Goal: Information Seeking & Learning: Learn about a topic

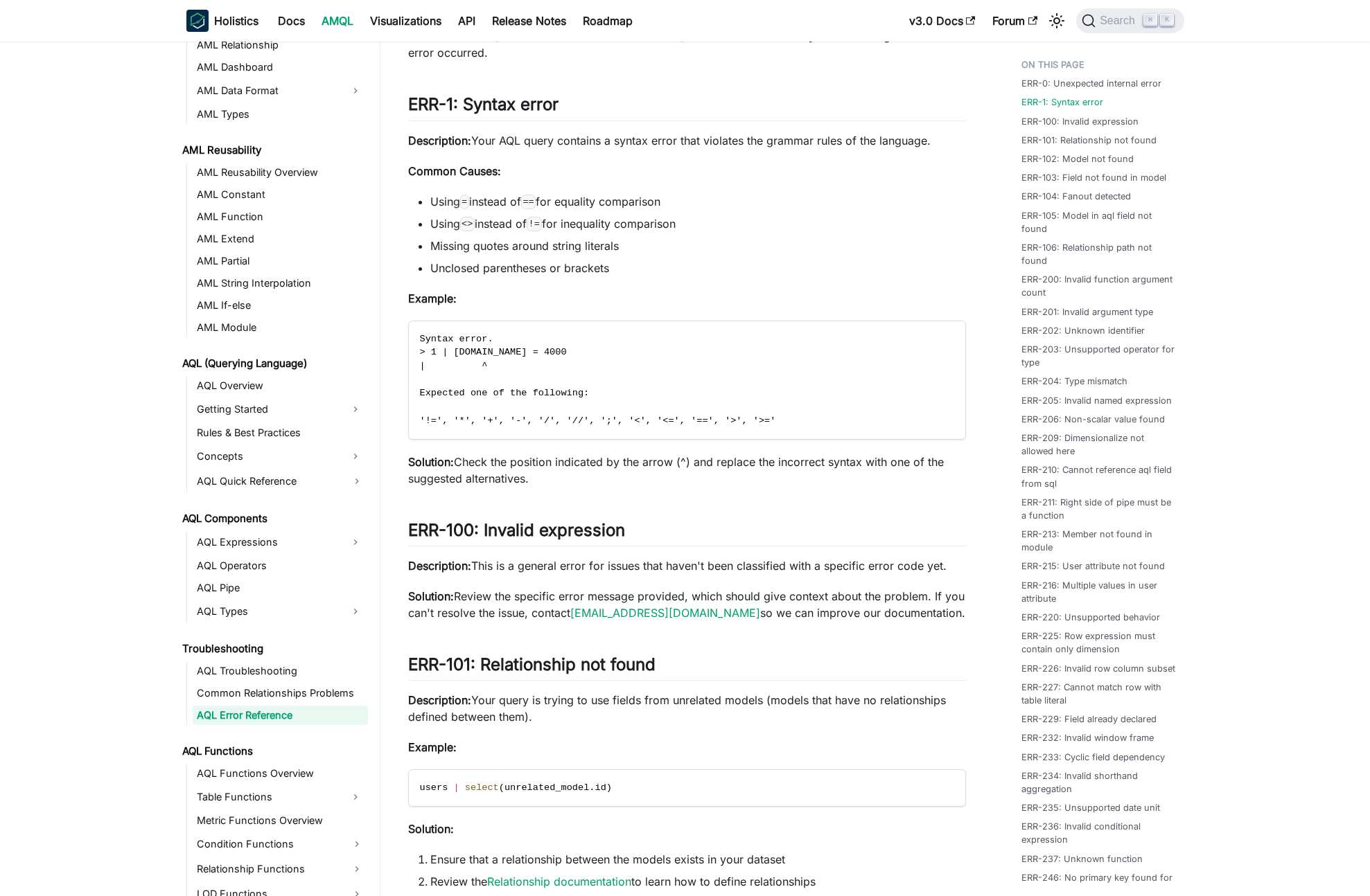
scroll to position [317, 0]
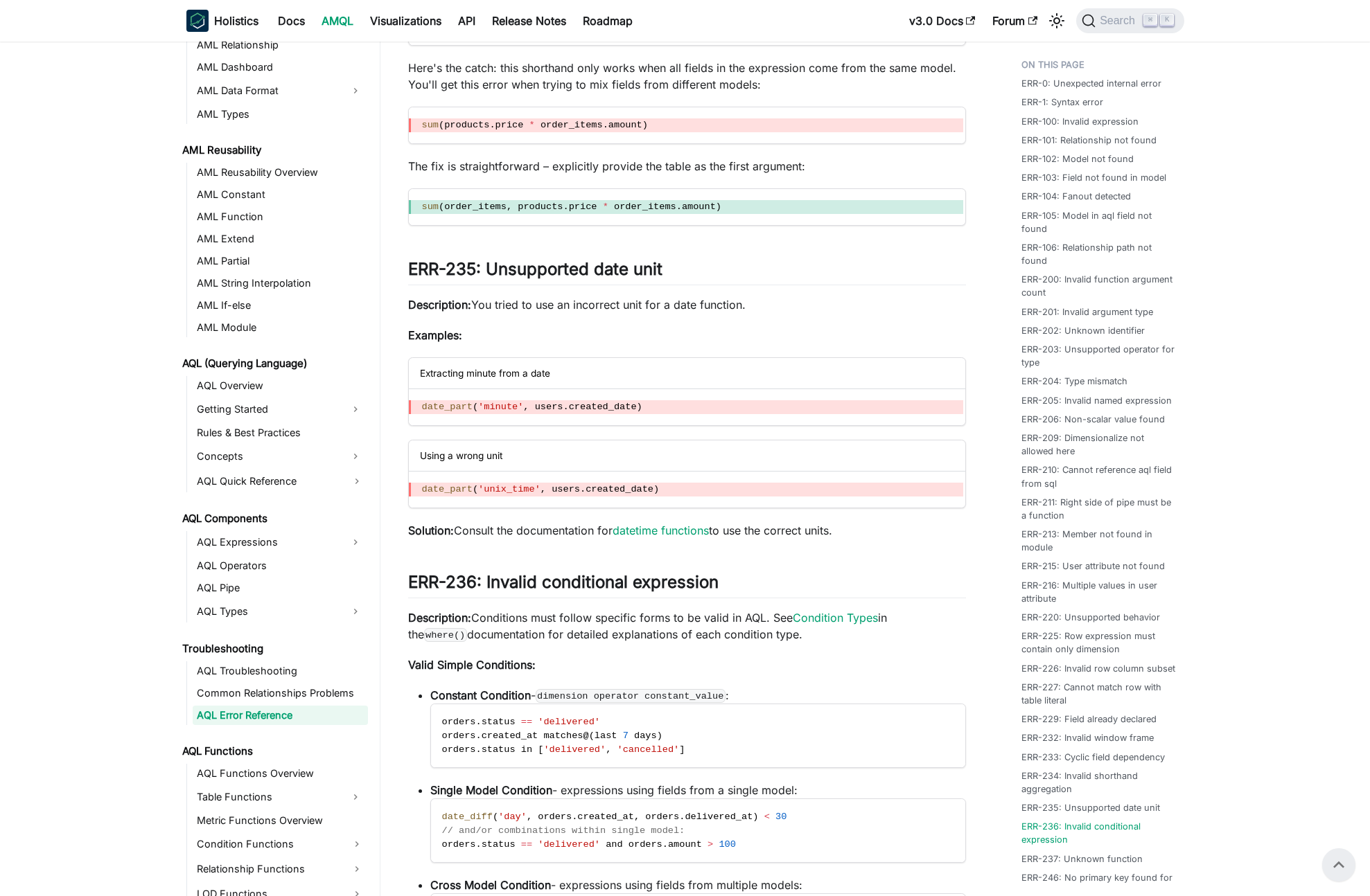
scroll to position [7427, 0]
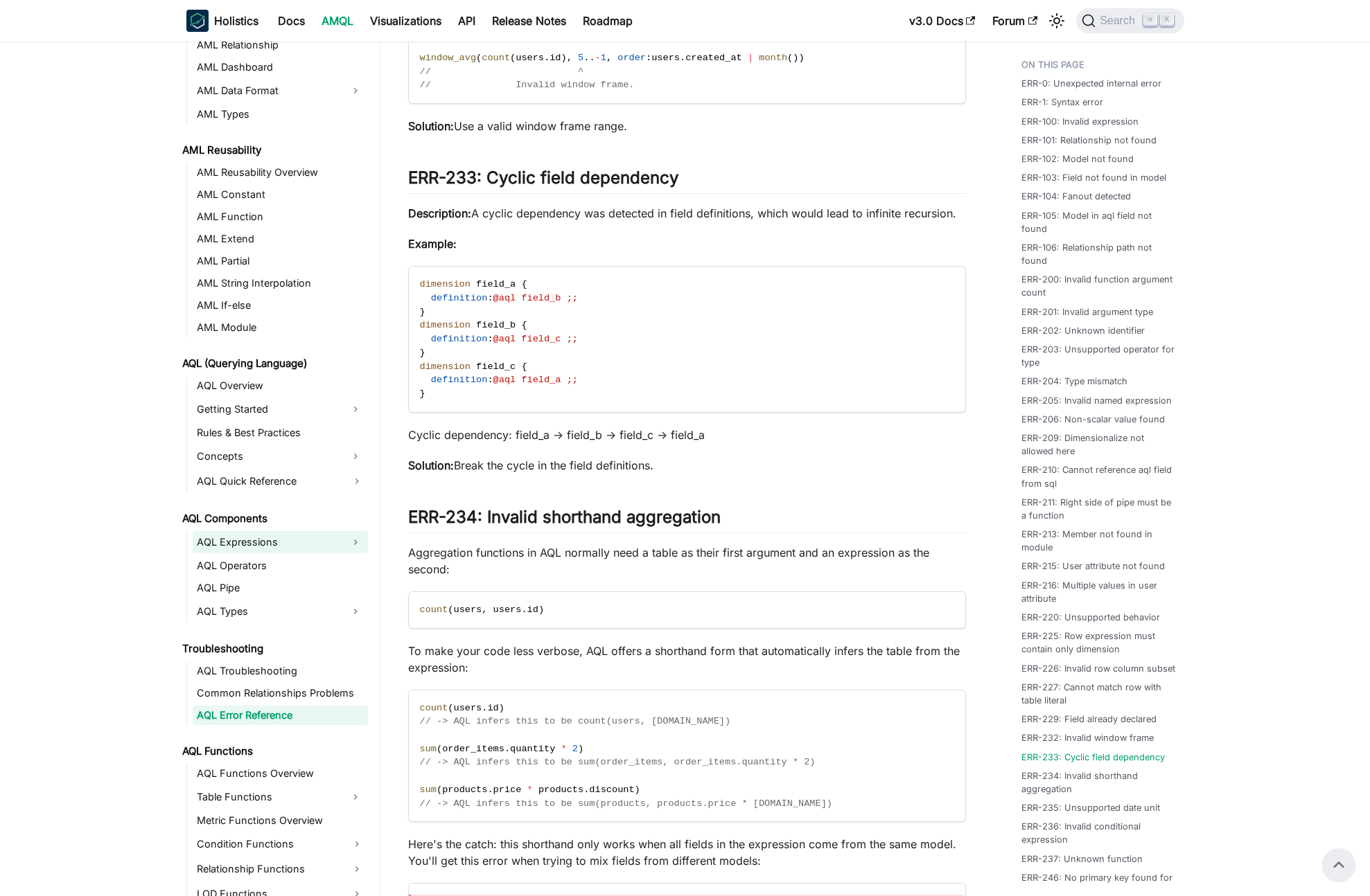
click at [254, 545] on link "AQL Expressions" at bounding box center [268, 543] width 150 height 22
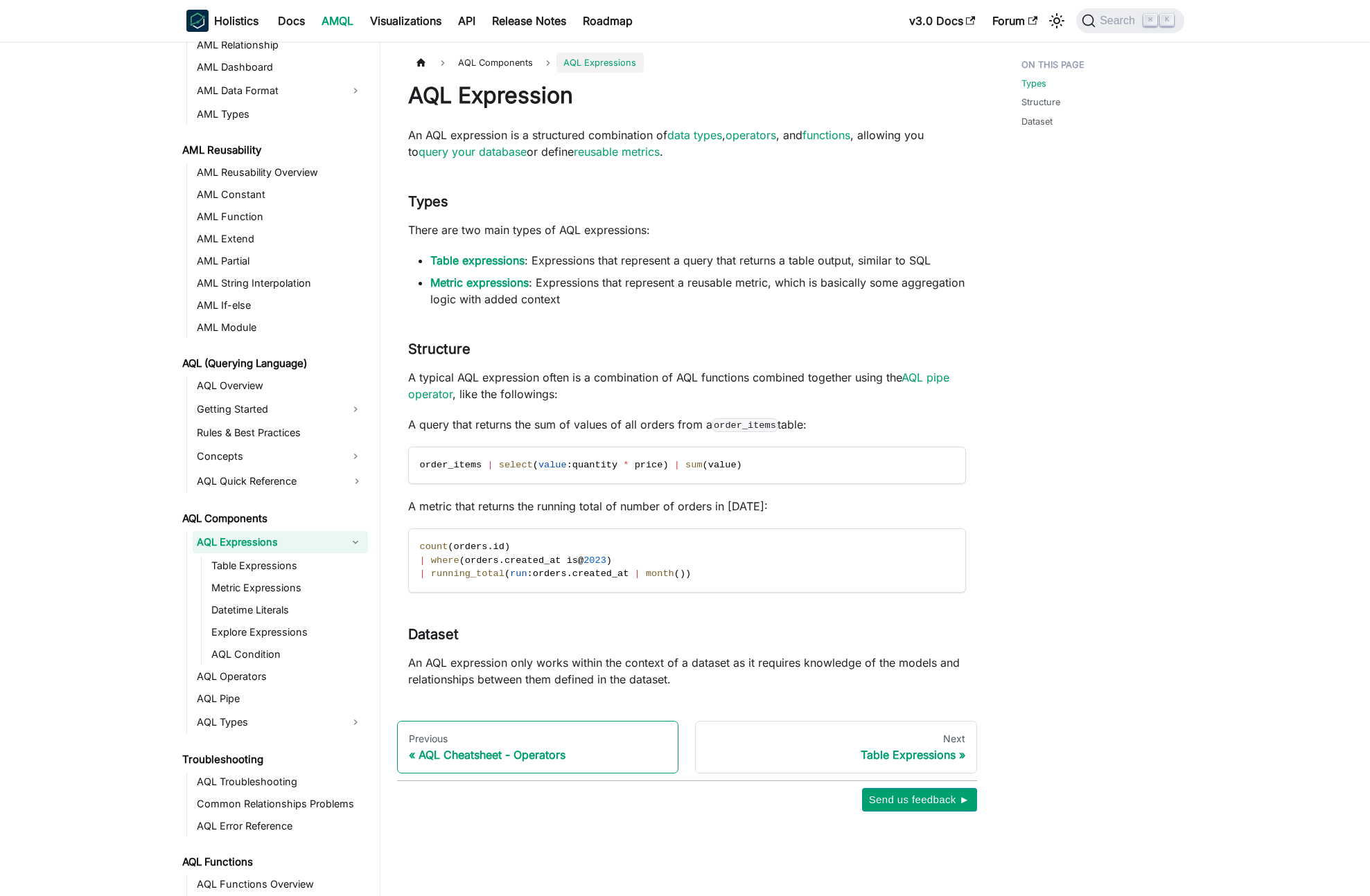
click at [536, 754] on div "AQL Cheatsheet - Operators" at bounding box center [538, 754] width 258 height 14
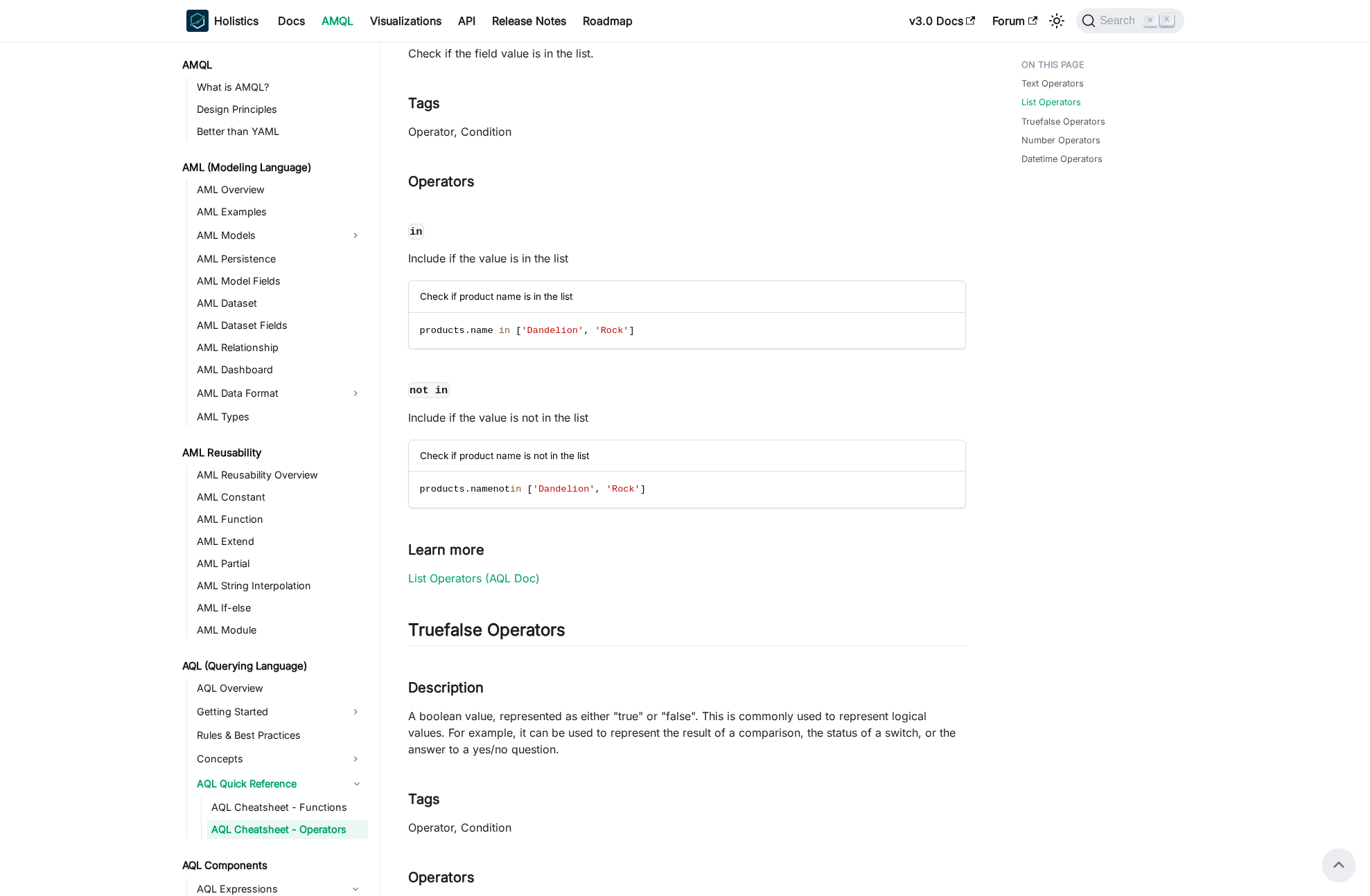
scroll to position [1788, 0]
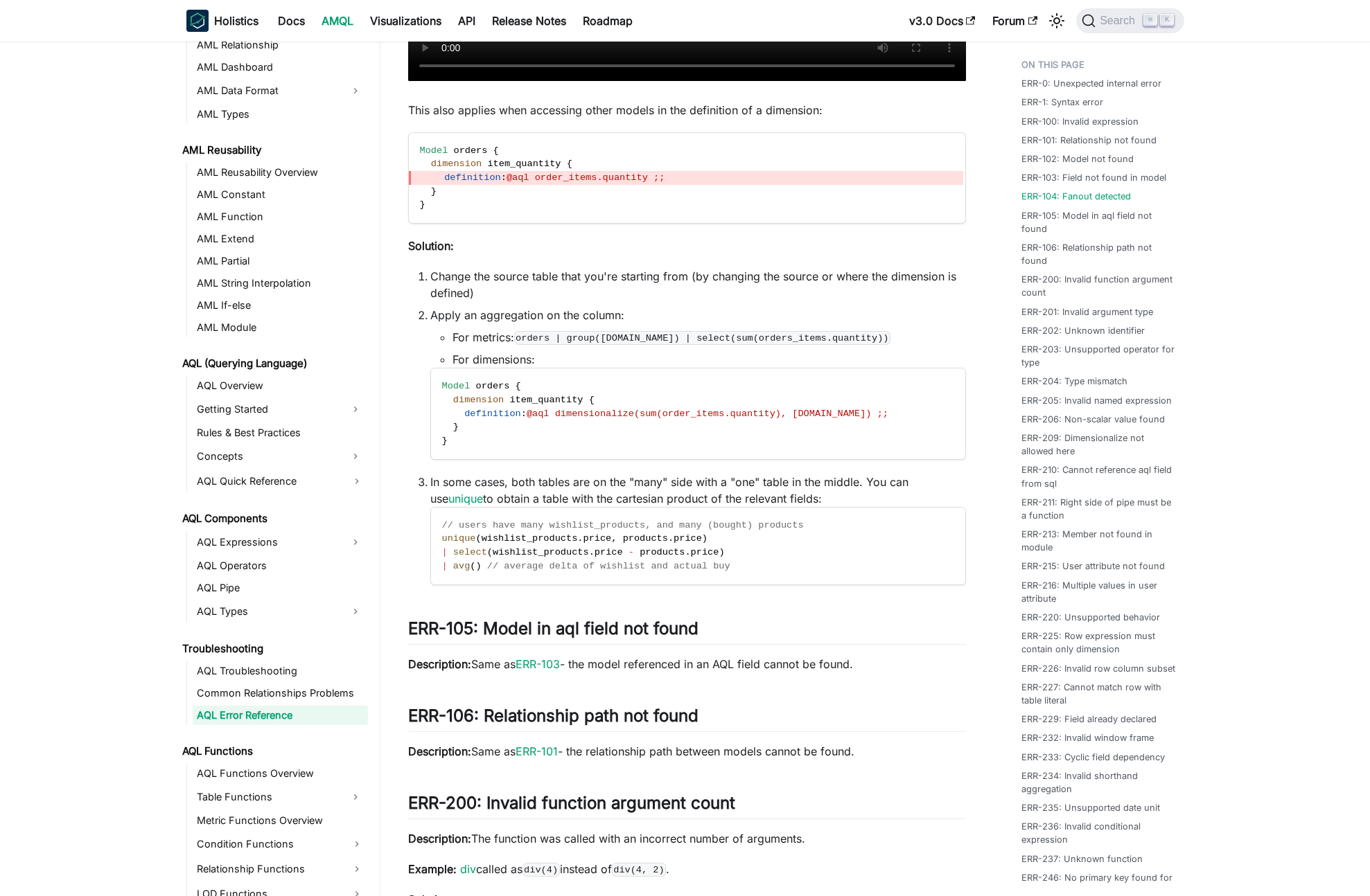
scroll to position [2248, 0]
click at [305, 532] on link "AQL Expressions" at bounding box center [268, 543] width 150 height 22
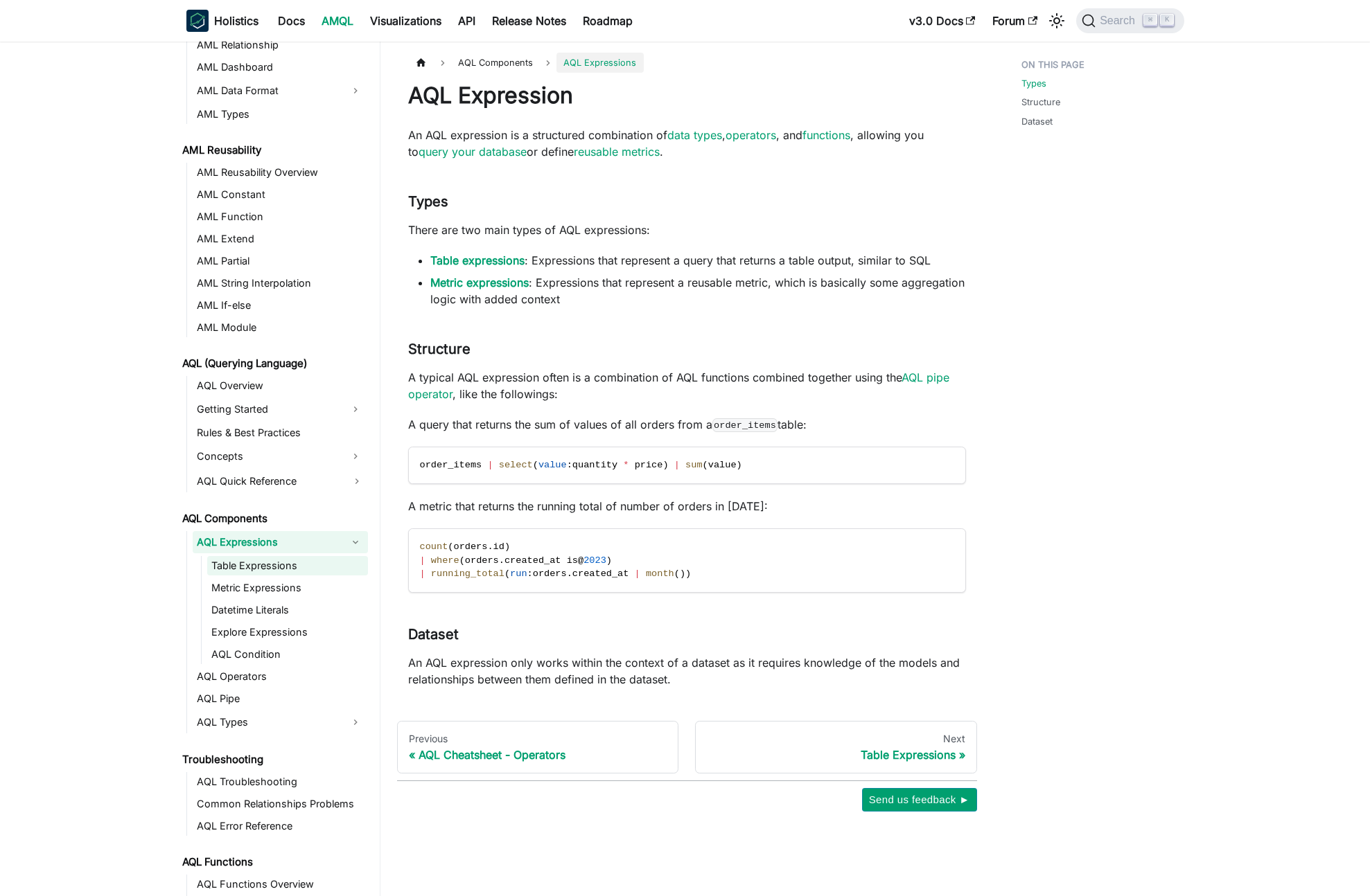
click at [242, 573] on link "Table Expressions" at bounding box center [287, 566] width 161 height 19
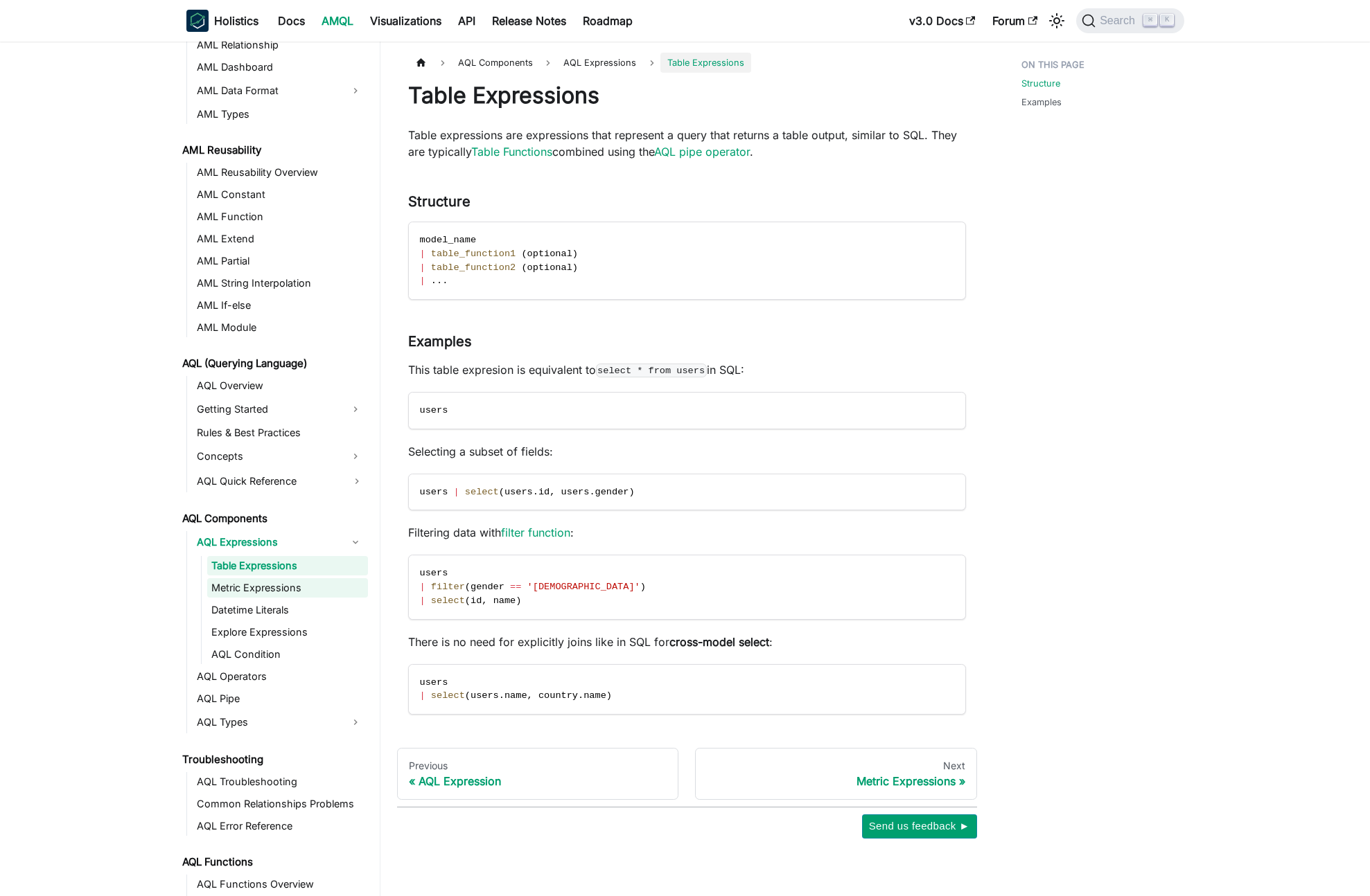
click at [287, 587] on link "Metric Expressions" at bounding box center [287, 588] width 161 height 19
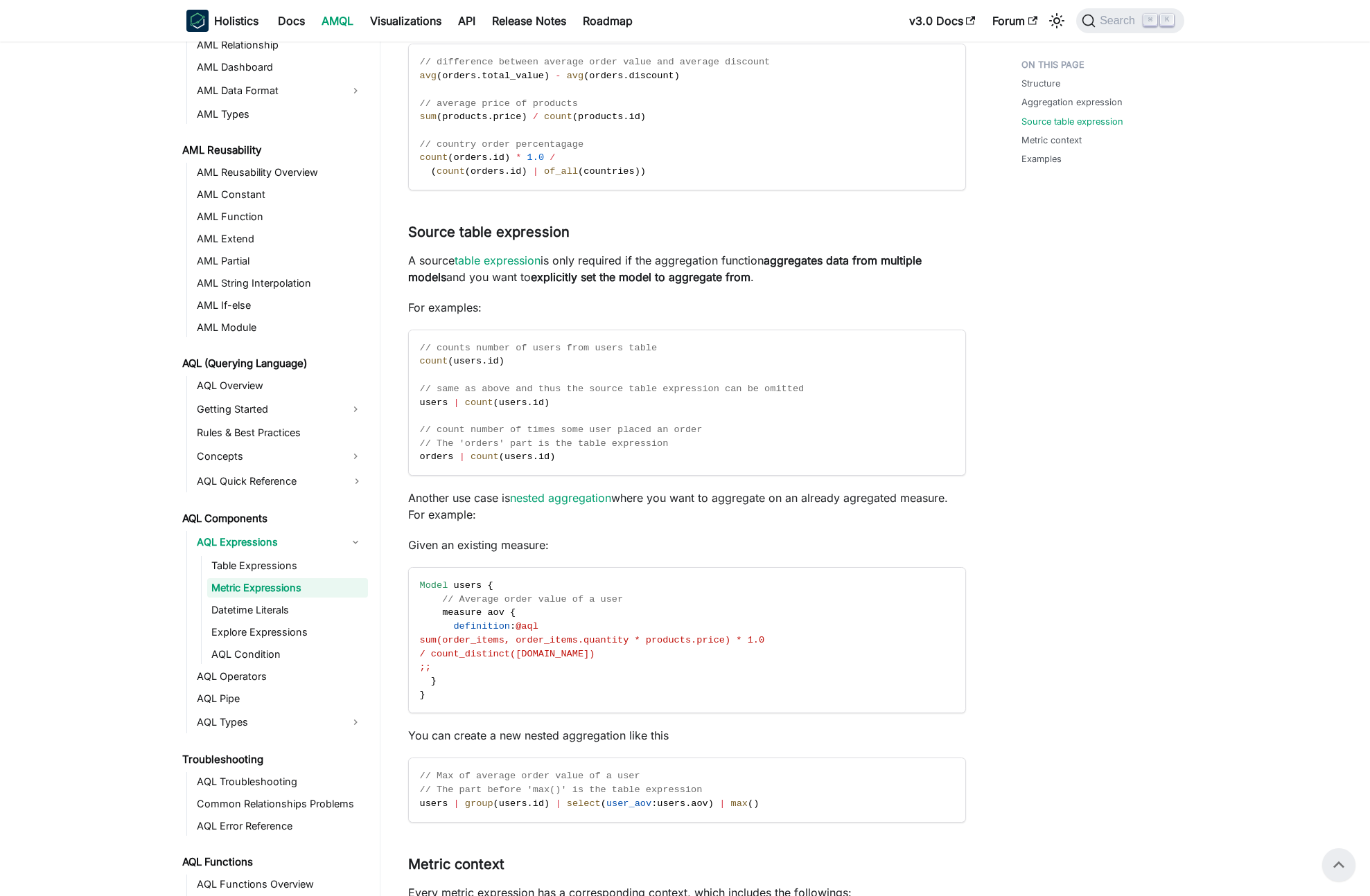
scroll to position [303, 0]
